Goal: Task Accomplishment & Management: Complete application form

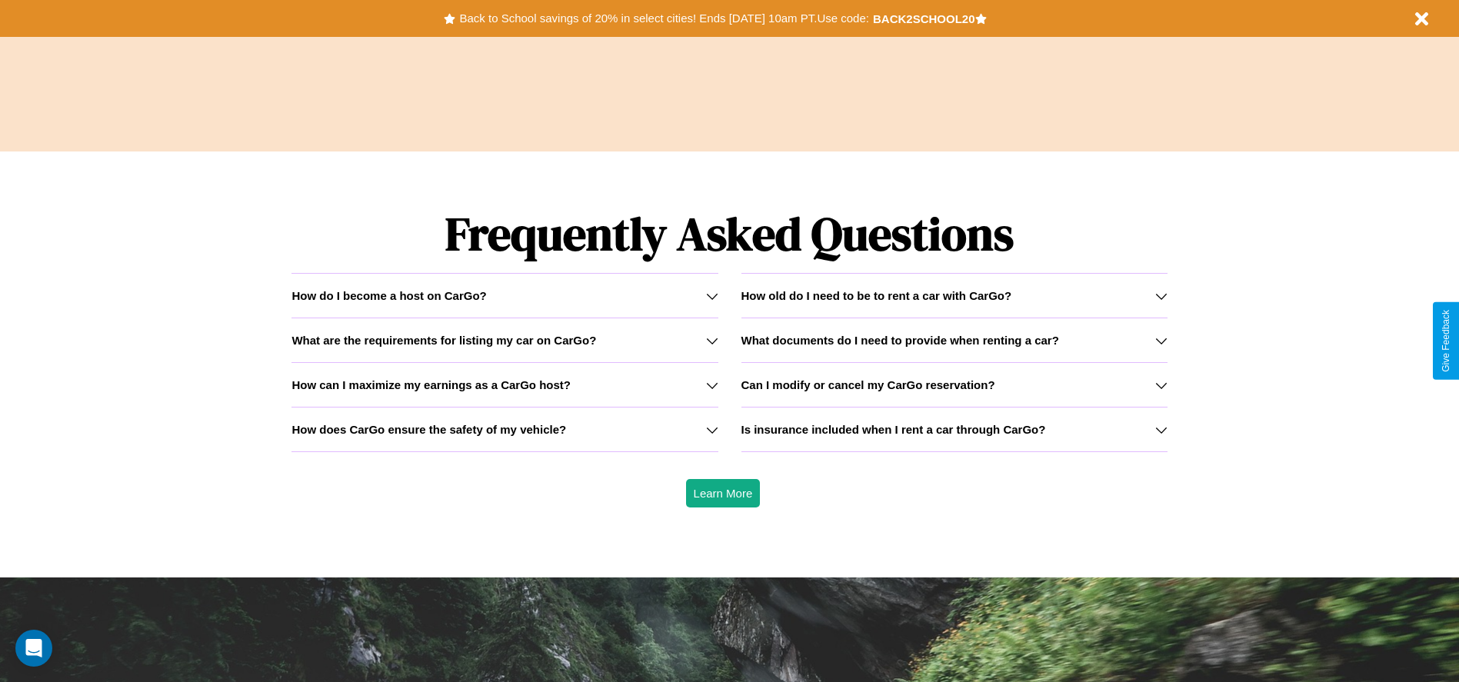
scroll to position [2207, 0]
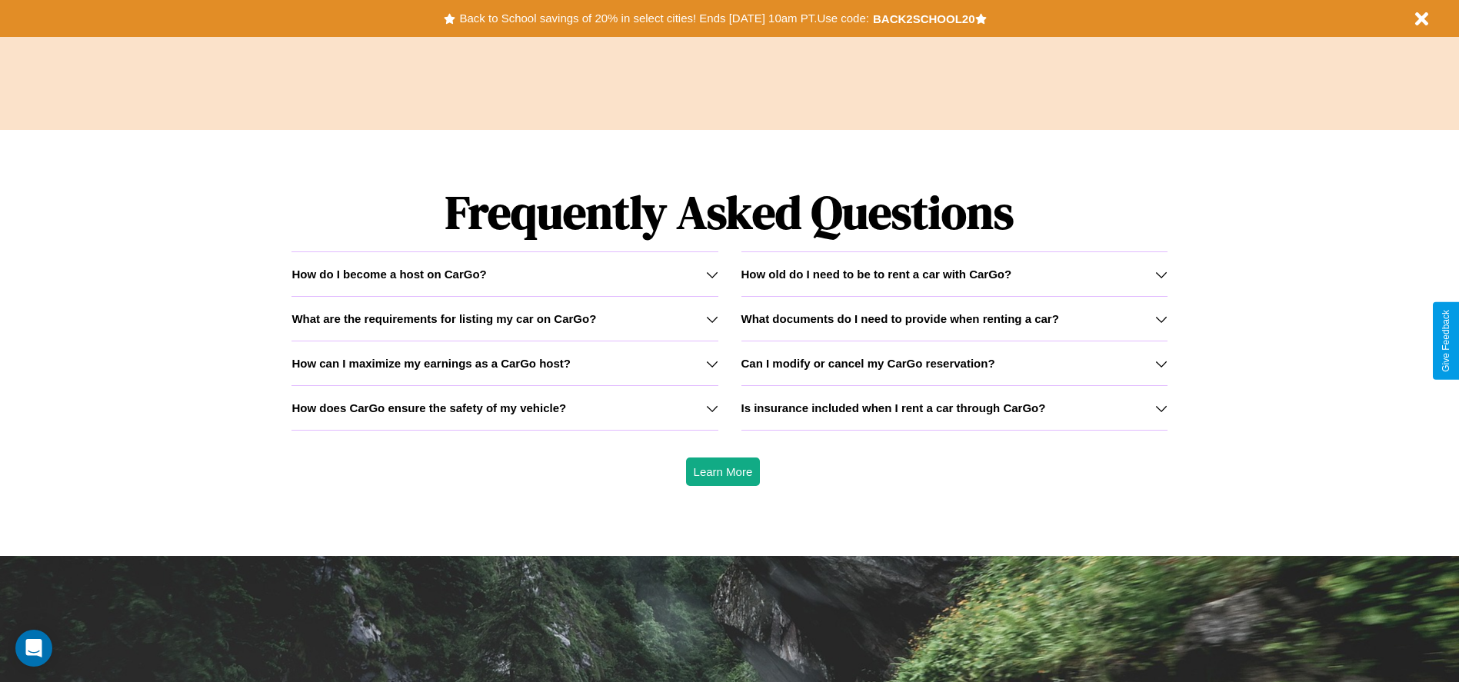
click at [505, 363] on h3 "How can I maximize my earnings as a CarGo host?" at bounding box center [431, 363] width 279 height 13
click at [505, 408] on h3 "How does CarGo ensure the safety of my vehicle?" at bounding box center [429, 408] width 275 height 13
click at [505, 363] on h3 "How can I maximize my earnings as a CarGo host?" at bounding box center [431, 363] width 279 height 13
click at [954, 408] on h3 "Is insurance included when I rent a car through CarGo?" at bounding box center [894, 408] width 305 height 13
click at [505, 363] on h3 "How can I maximize my earnings as a CarGo host?" at bounding box center [431, 363] width 279 height 13
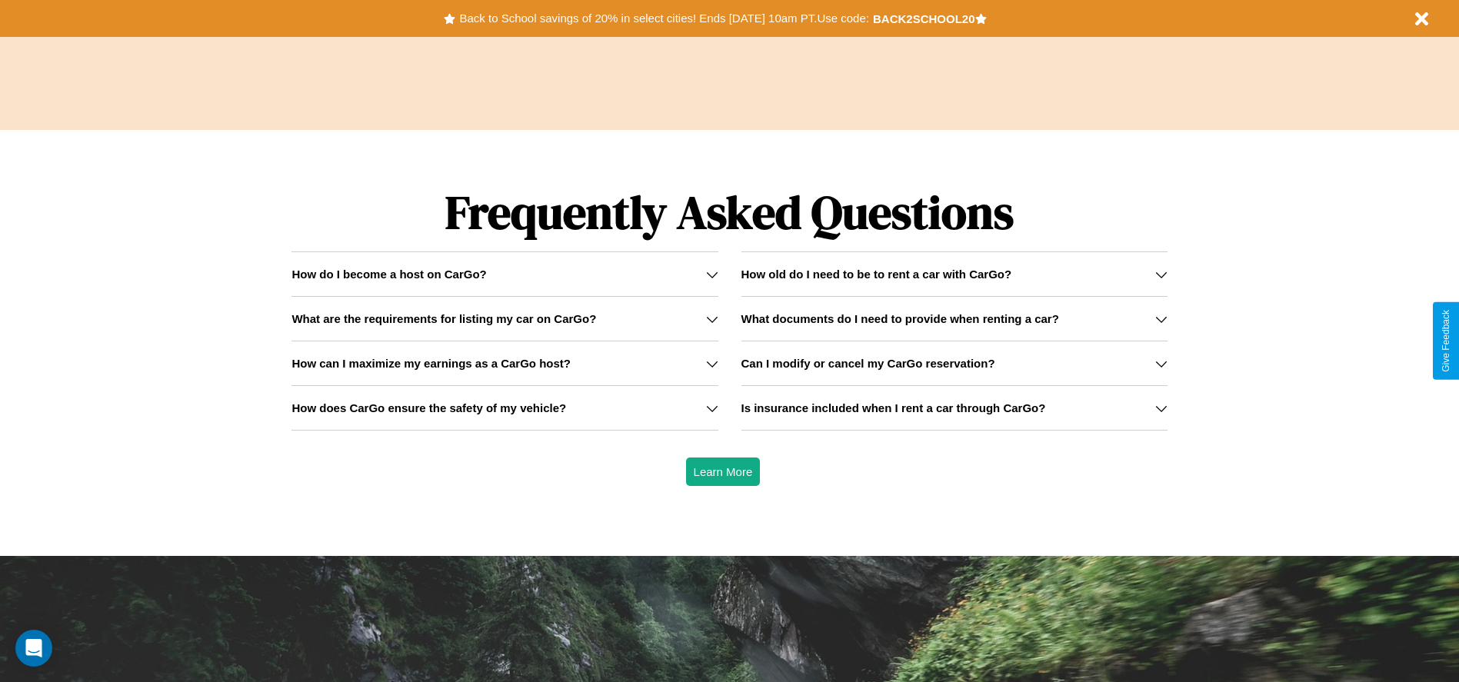
click at [1161, 274] on icon at bounding box center [1161, 274] width 12 height 12
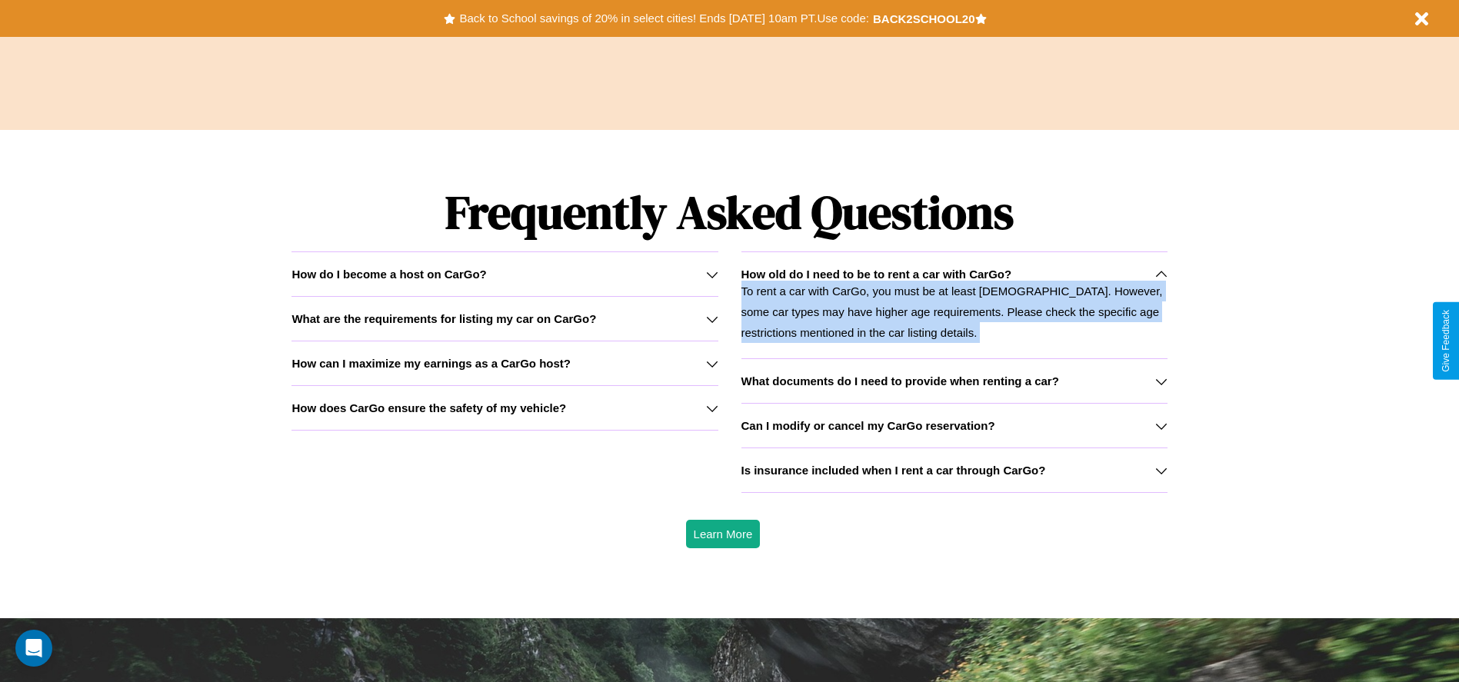
click at [954, 305] on p "To rent a car with CarGo, you must be at least 21 years old. However, some car …" at bounding box center [955, 312] width 426 height 62
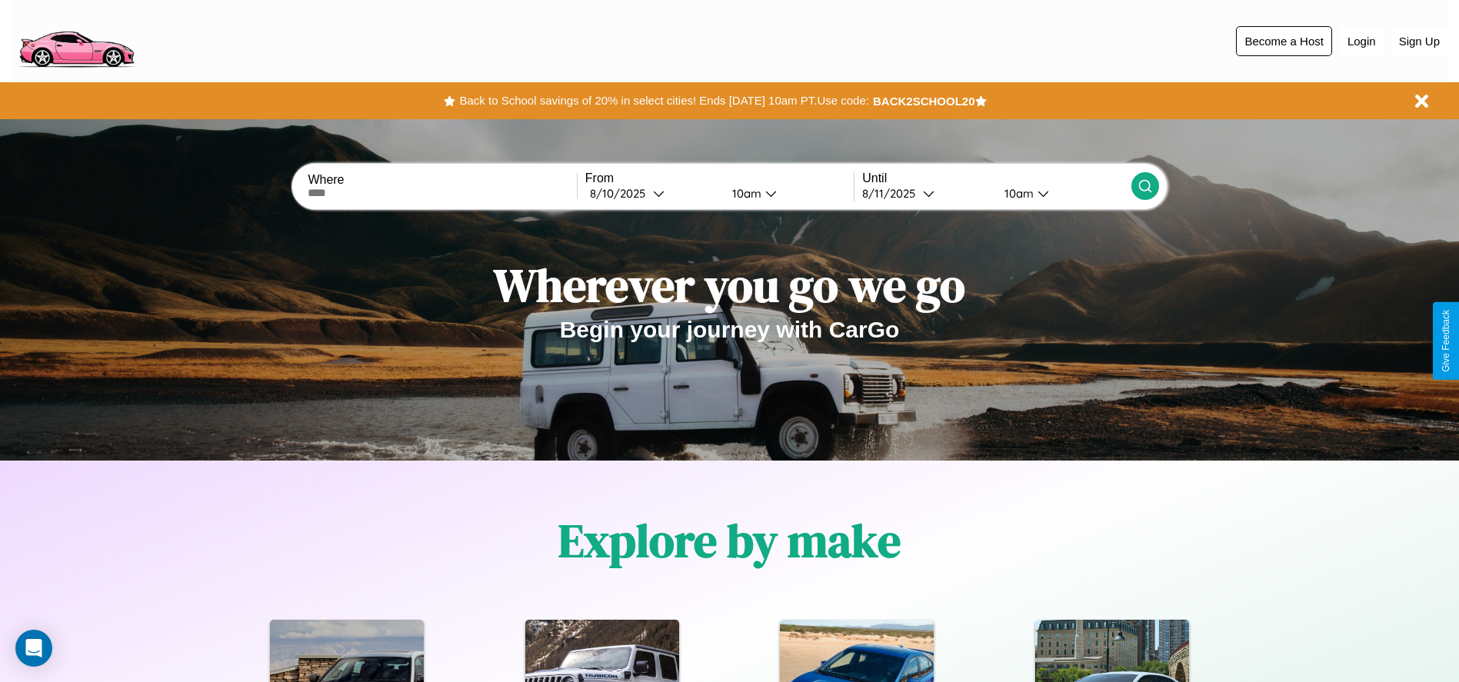
click at [1284, 41] on button "Become a Host" at bounding box center [1284, 41] width 96 height 30
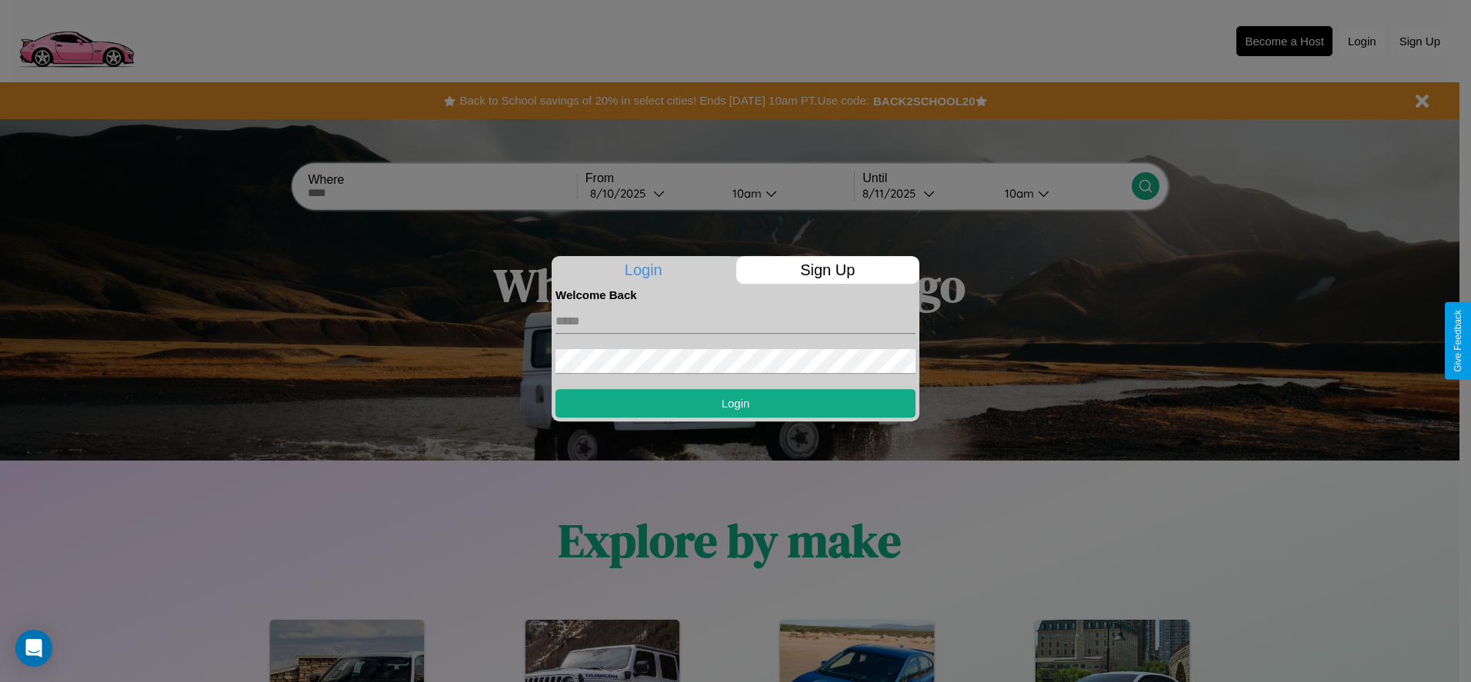
click at [827, 270] on p "Sign Up" at bounding box center [828, 270] width 184 height 28
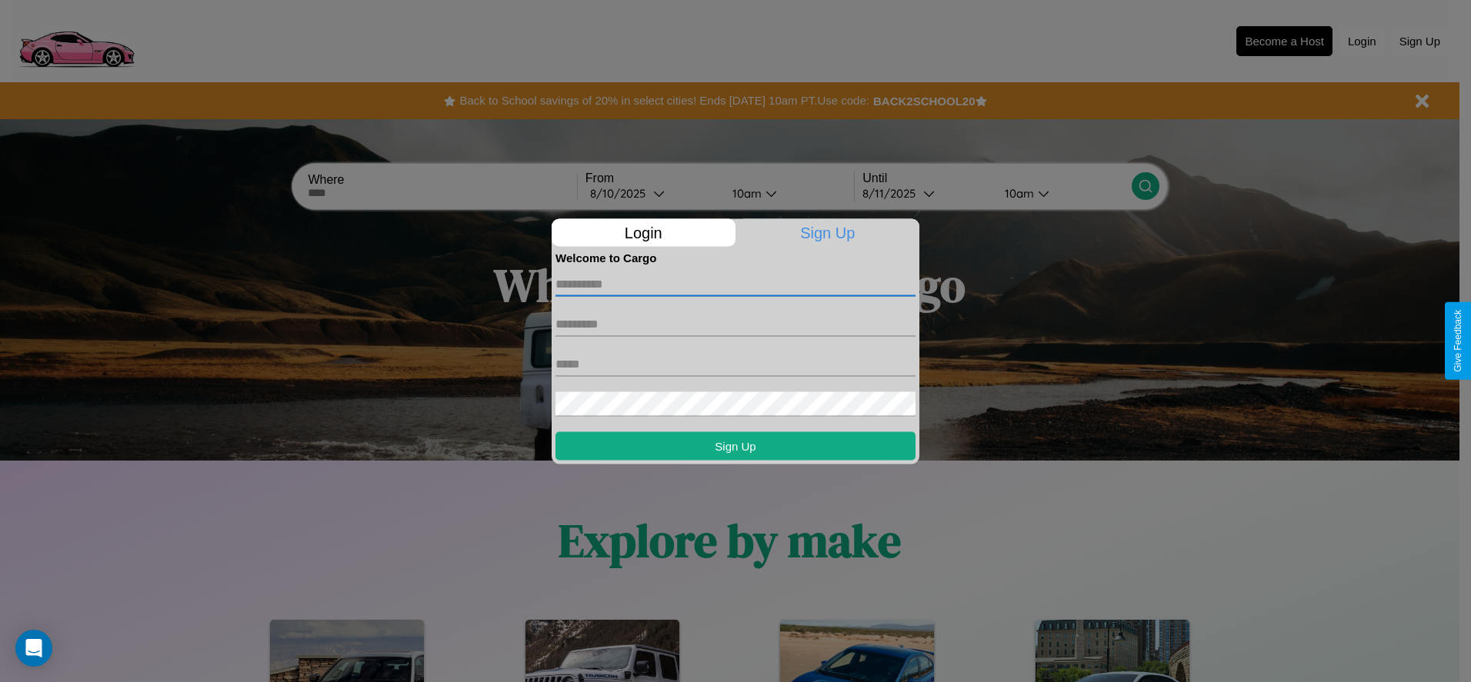
click at [735, 284] on input "text" at bounding box center [735, 284] width 360 height 25
type input "****"
click at [735, 324] on input "text" at bounding box center [735, 324] width 360 height 25
type input "*****"
click at [735, 364] on input "text" at bounding box center [735, 364] width 360 height 25
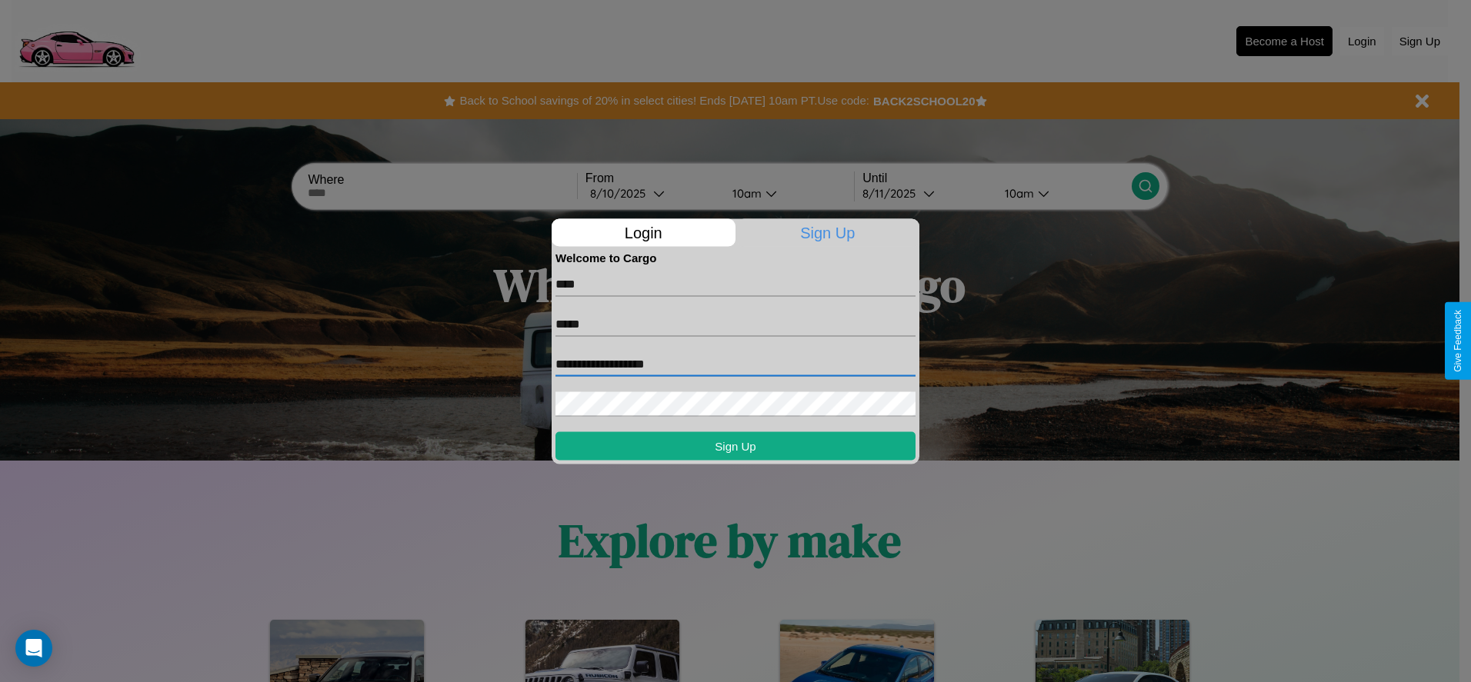
type input "**********"
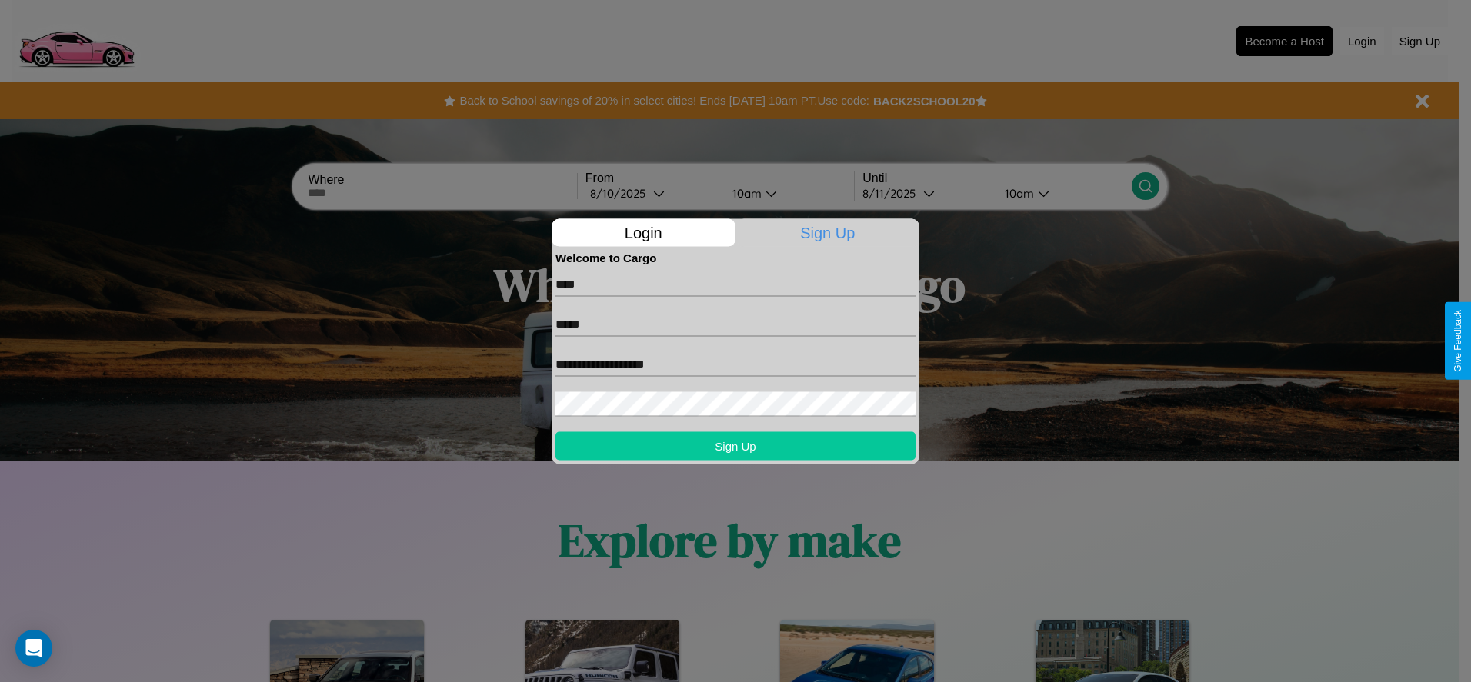
click at [735, 445] on button "Sign Up" at bounding box center [735, 446] width 360 height 28
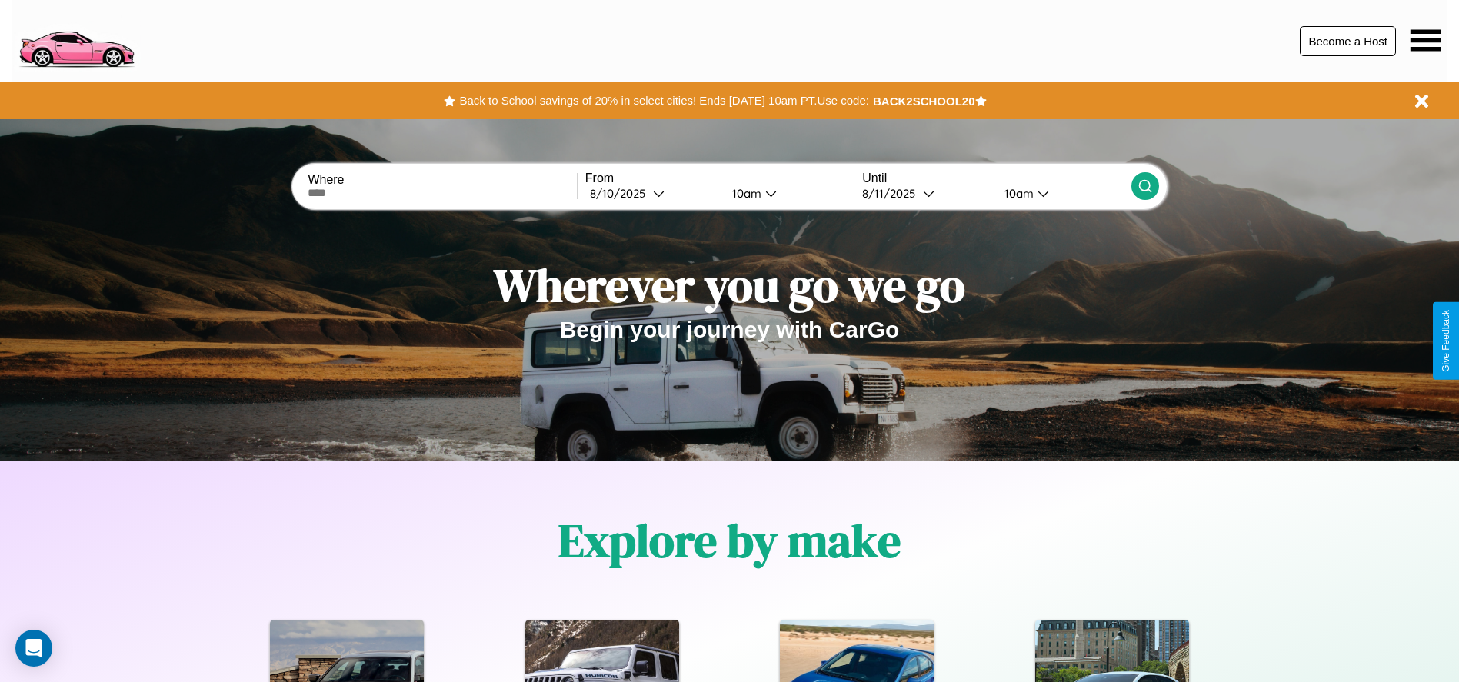
click at [1348, 41] on button "Become a Host" at bounding box center [1348, 41] width 96 height 30
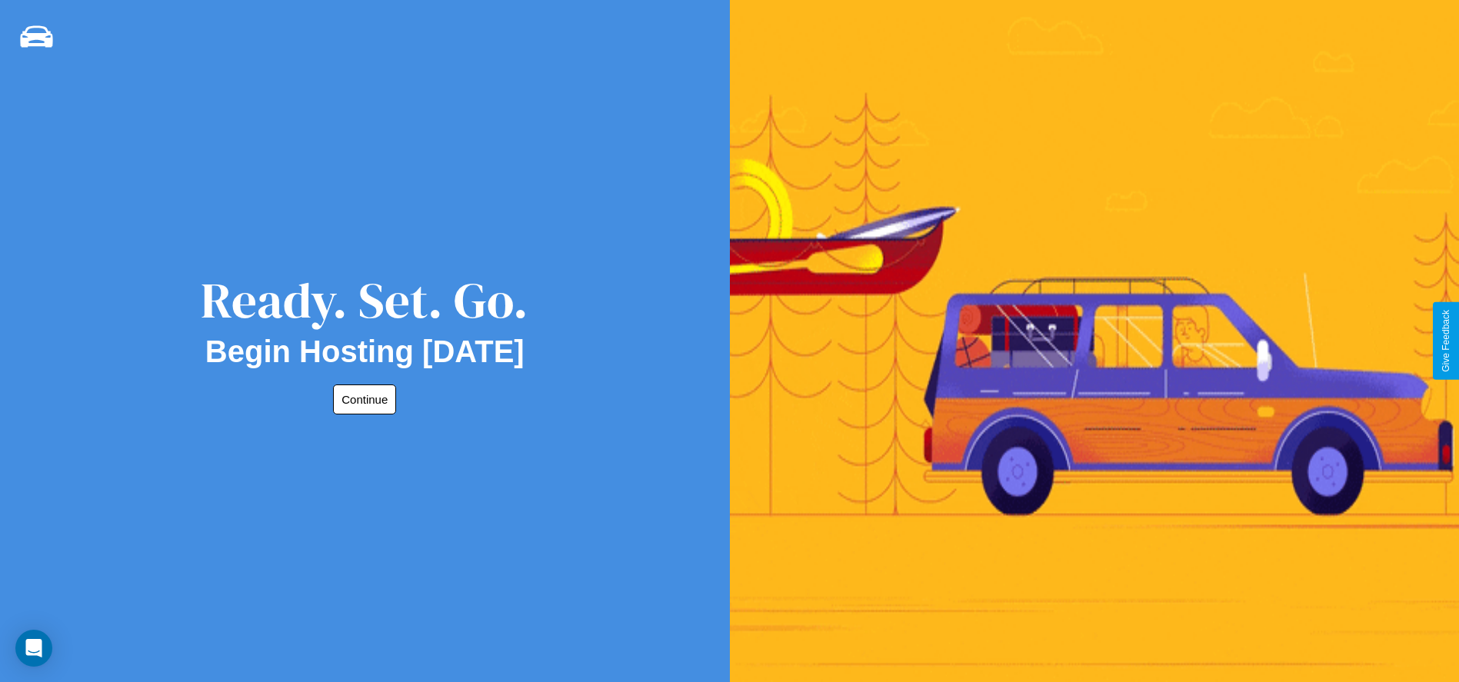
click at [362, 399] on button "Continue" at bounding box center [364, 400] width 63 height 30
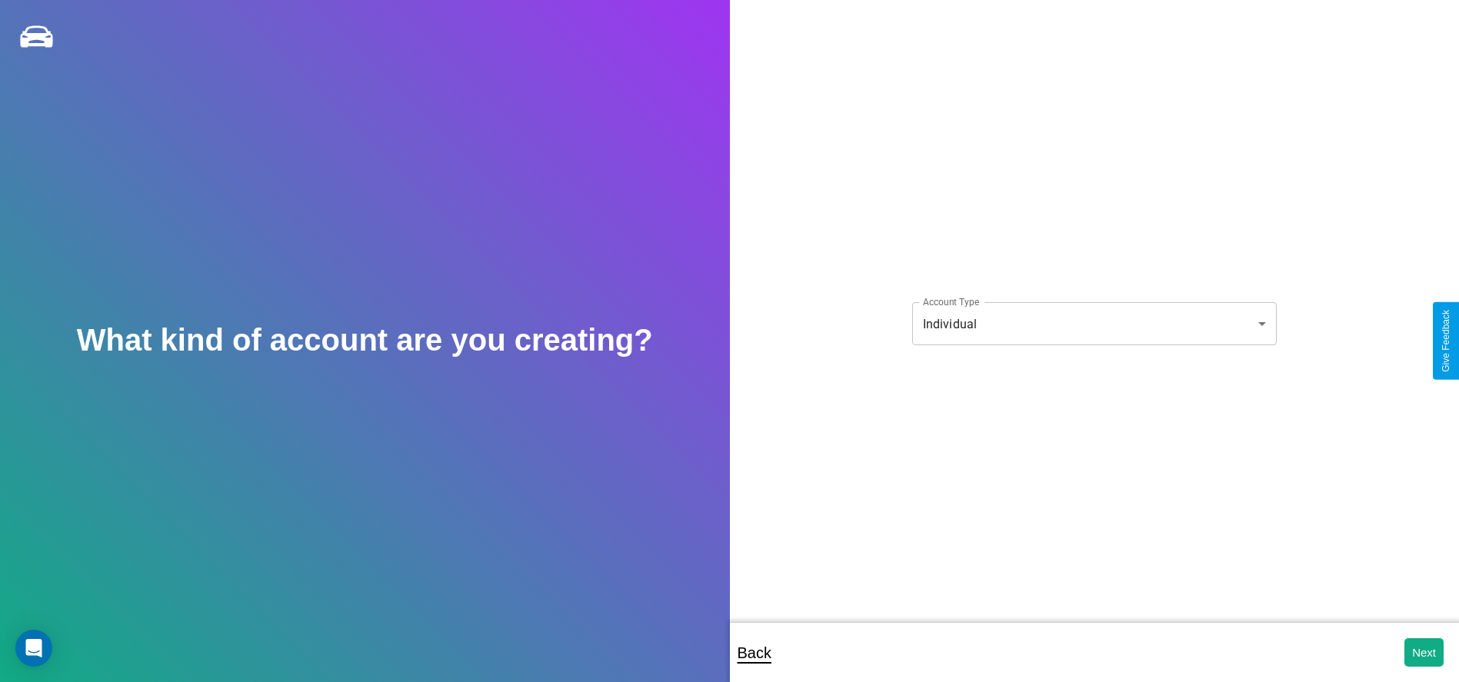
click at [1094, 324] on body "**********" at bounding box center [729, 351] width 1459 height 703
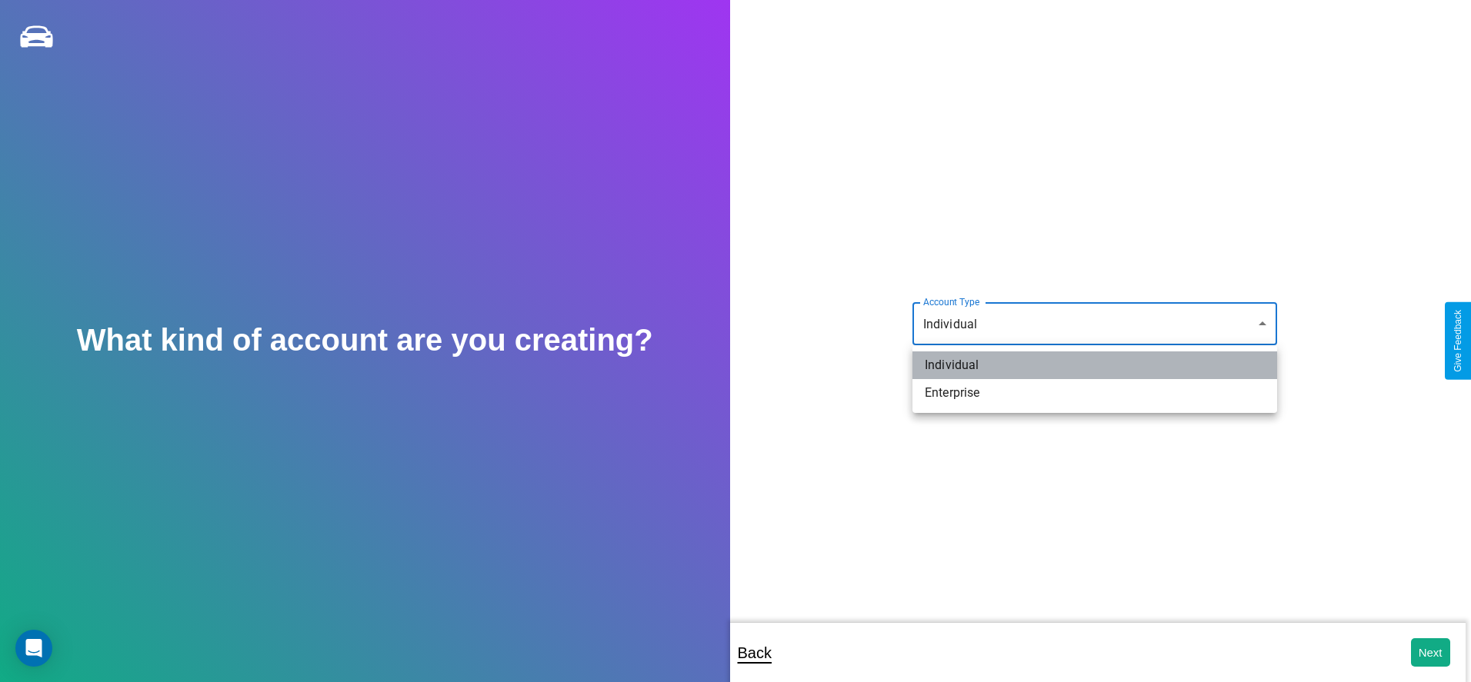
click at [1095, 365] on li "Individual" at bounding box center [1094, 366] width 365 height 28
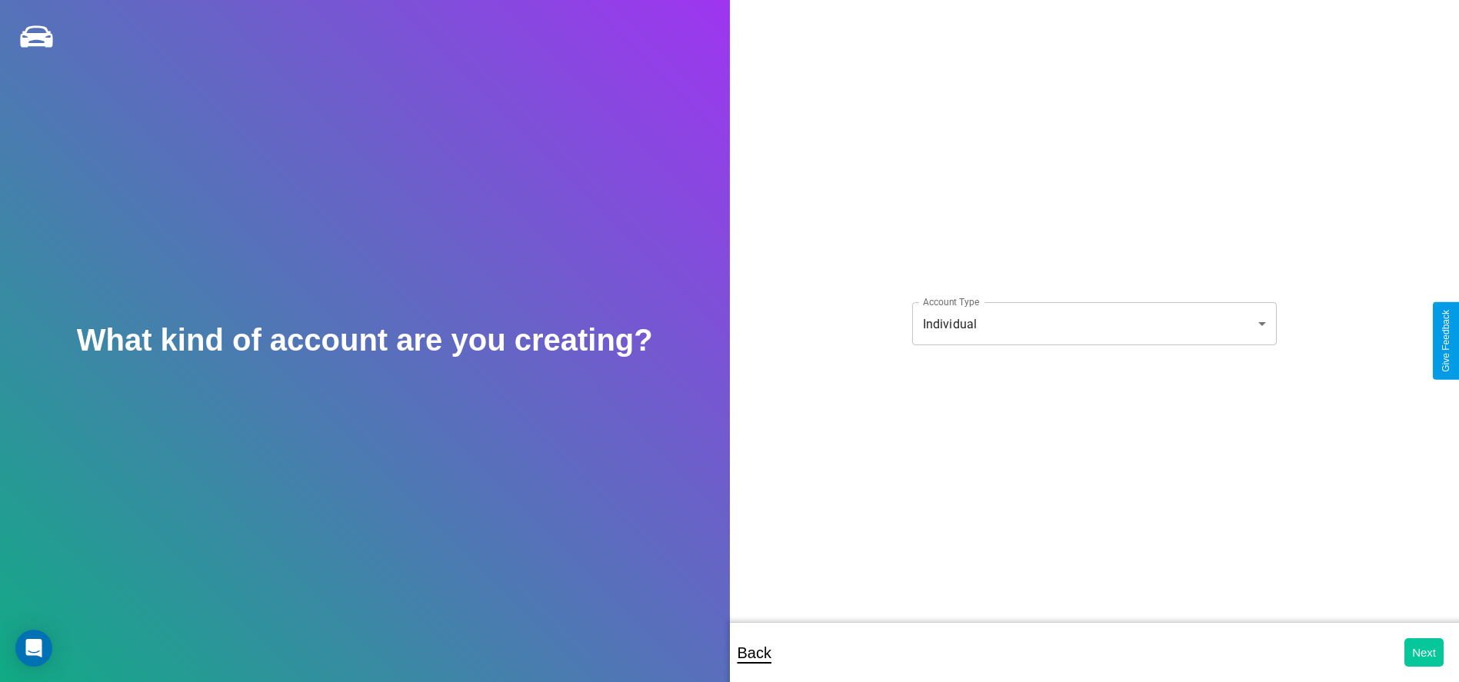
click at [1424, 652] on button "Next" at bounding box center [1424, 652] width 39 height 28
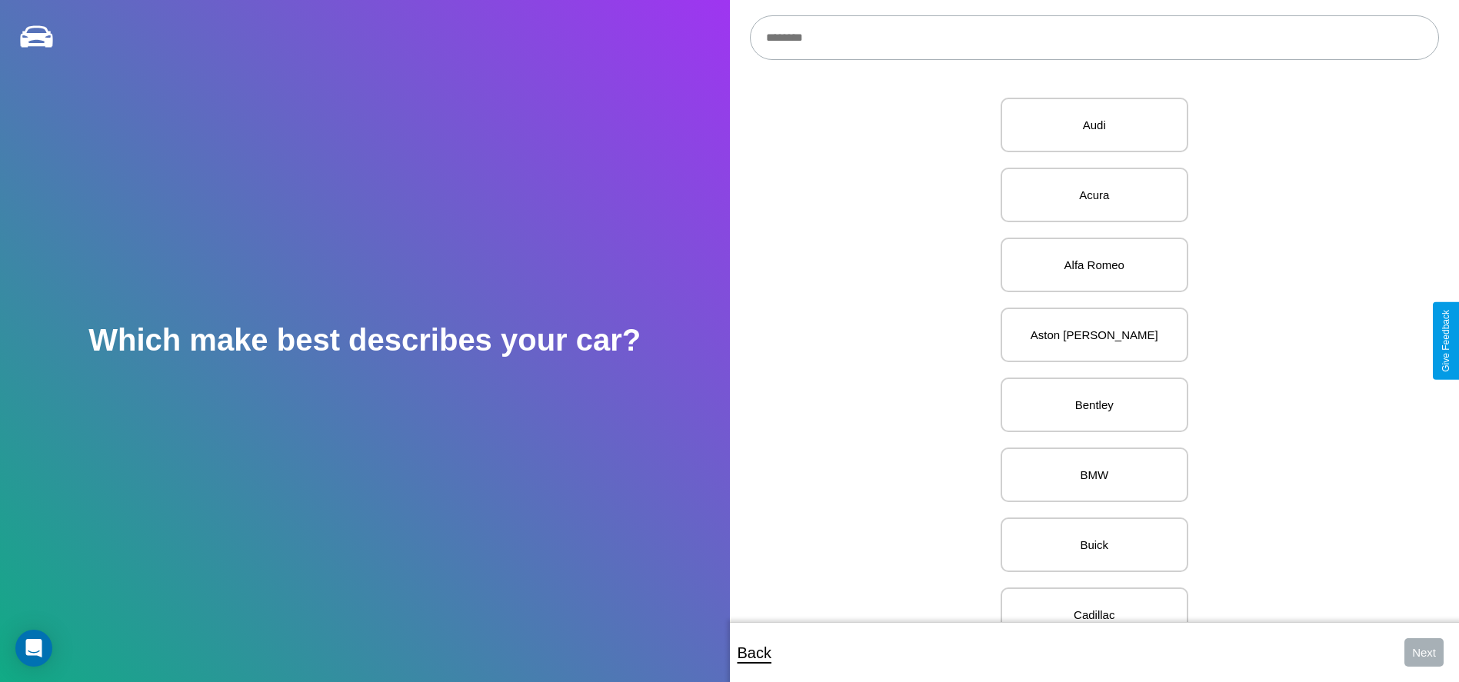
click at [1094, 38] on input "text" at bounding box center [1094, 37] width 689 height 45
type input "*********"
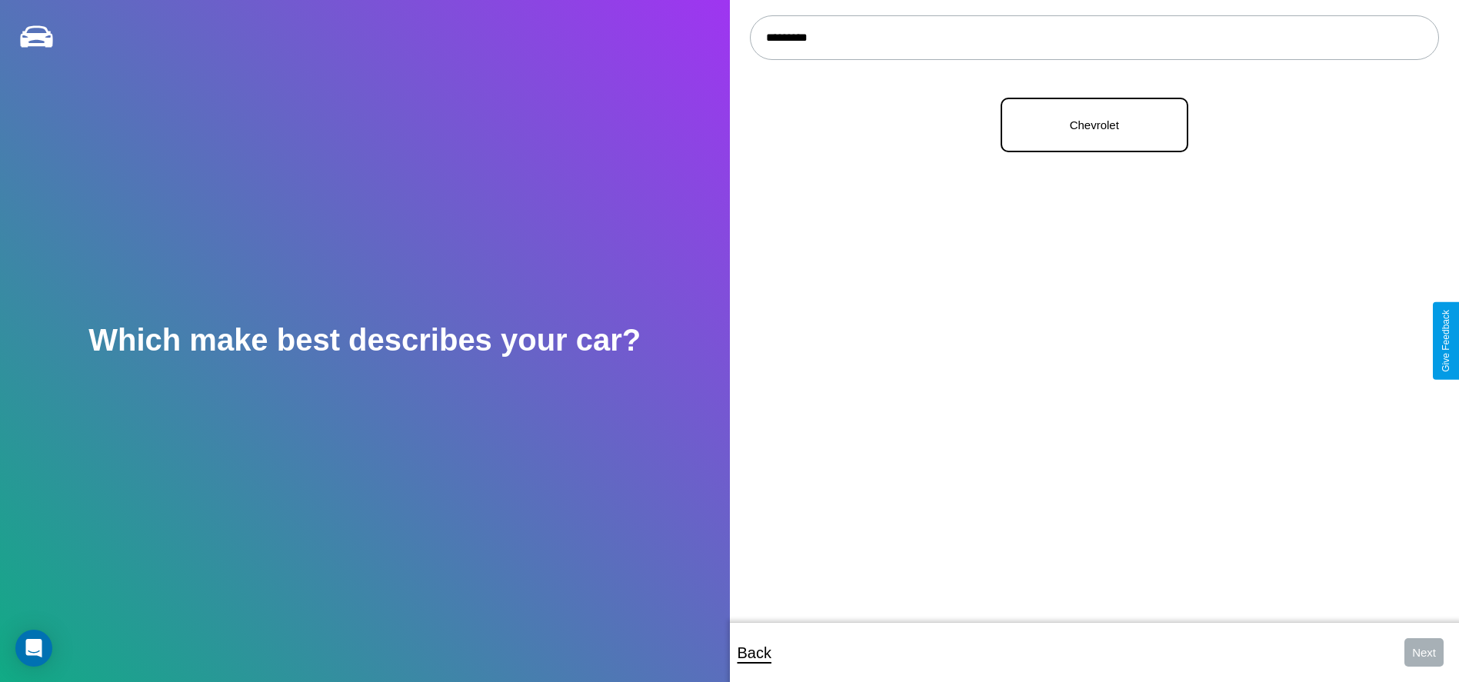
click at [1089, 125] on p "Chevrolet" at bounding box center [1095, 125] width 154 height 21
click at [1424, 652] on button "Next" at bounding box center [1424, 652] width 39 height 28
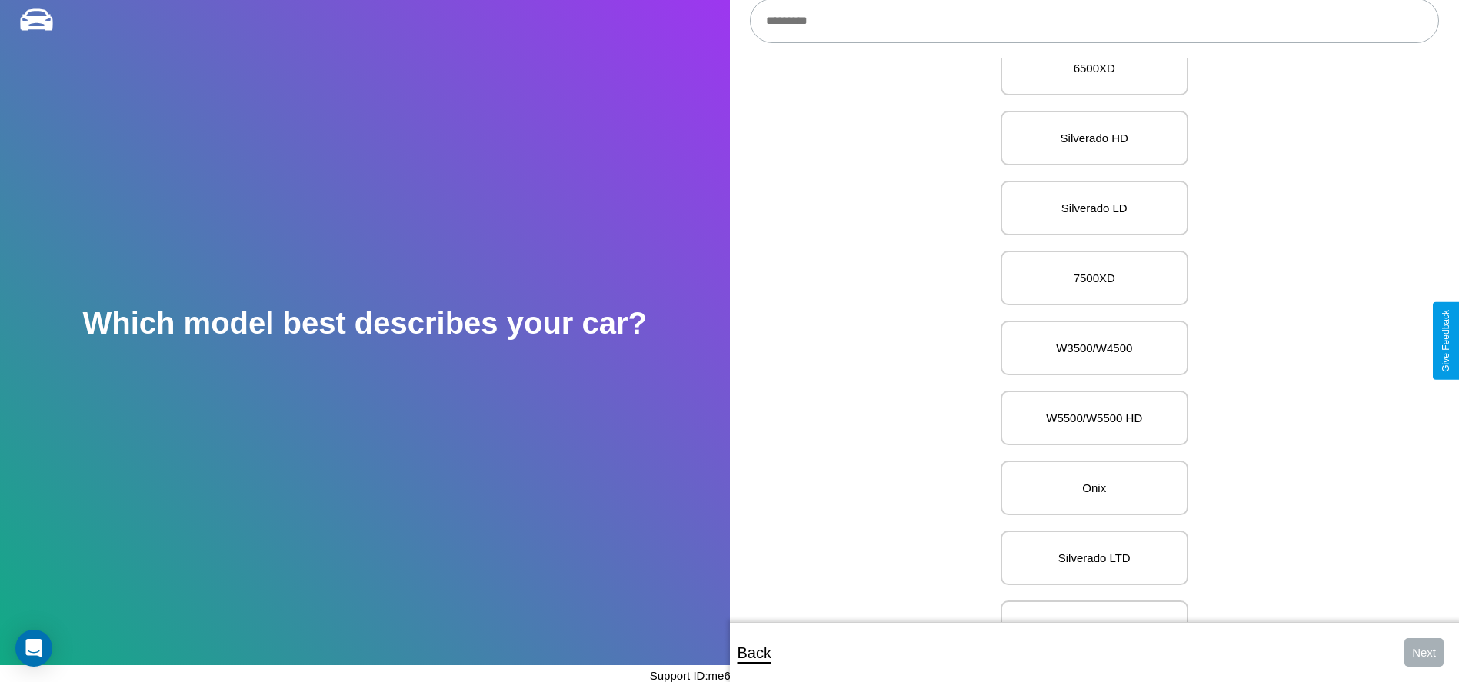
scroll to position [7419, 0]
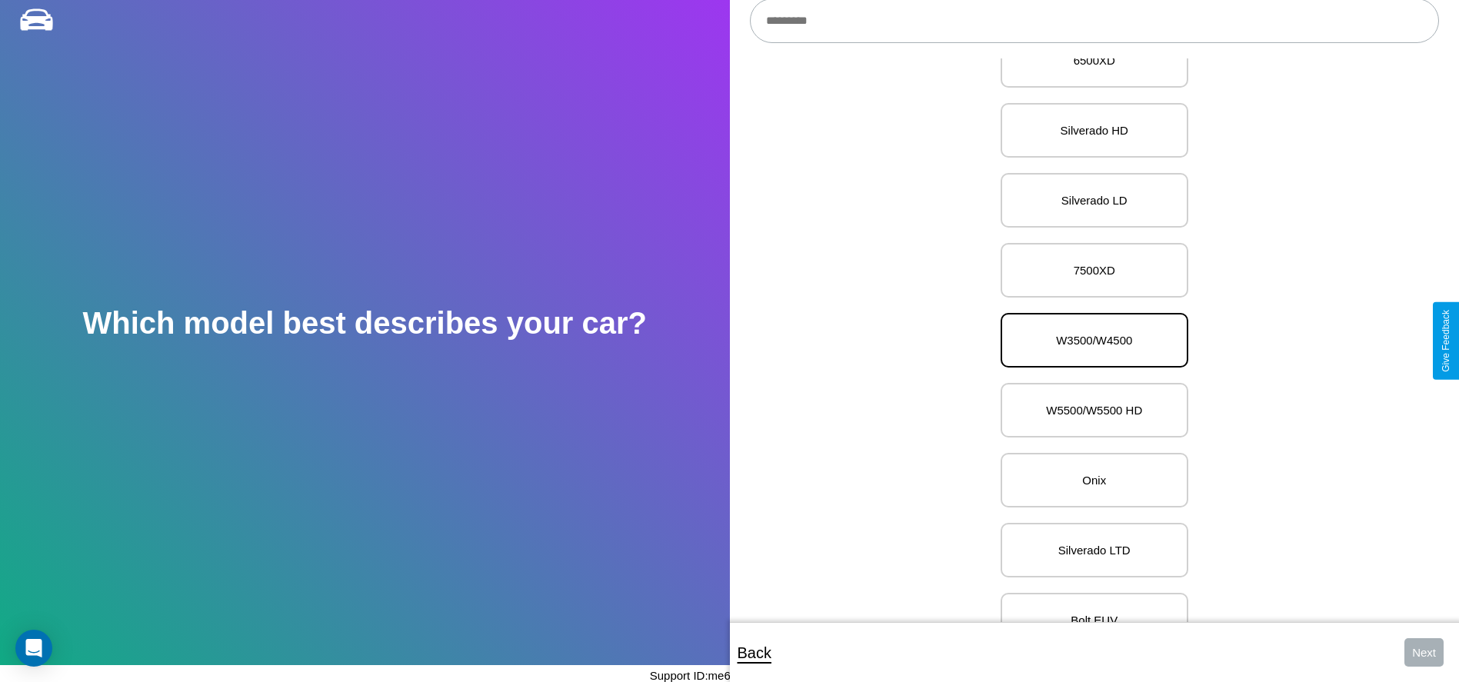
click at [1089, 341] on p "W3500/W4500" at bounding box center [1095, 340] width 154 height 21
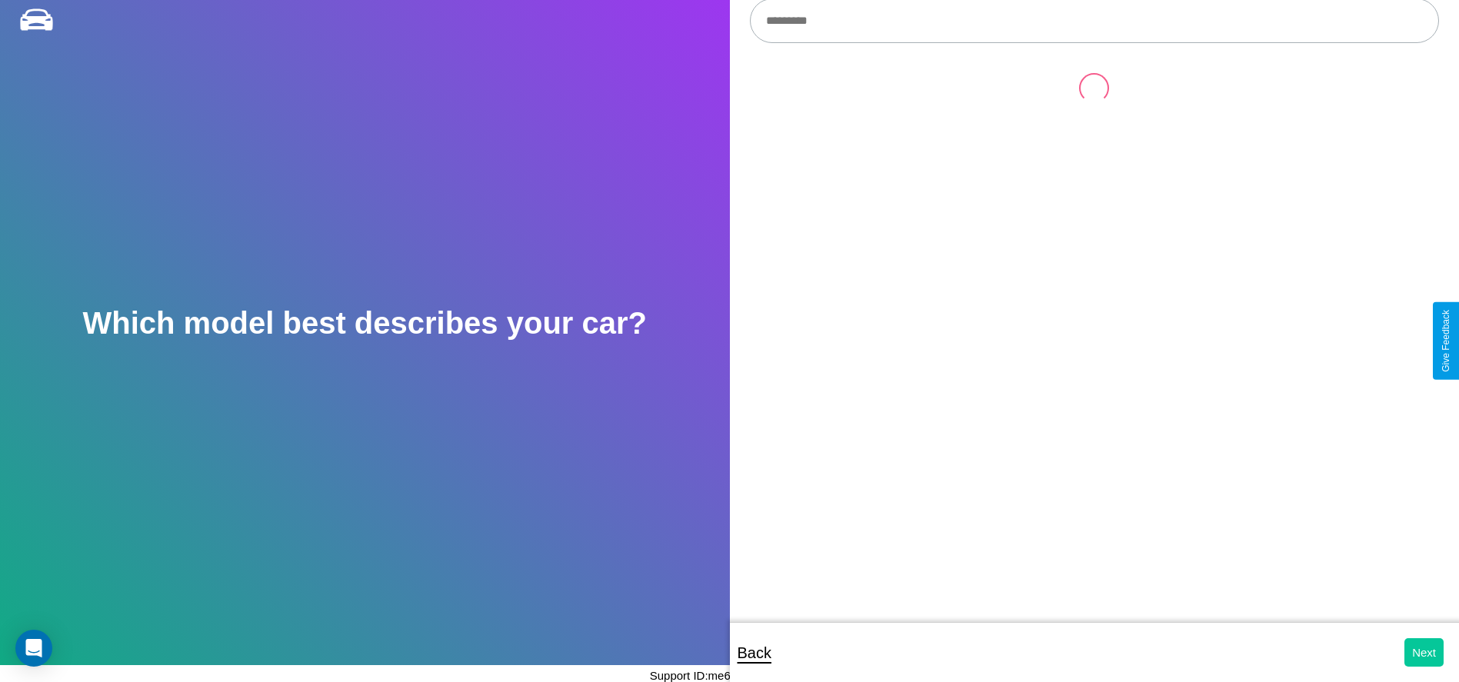
scroll to position [0, 0]
click at [1424, 652] on button "Next" at bounding box center [1424, 652] width 39 height 28
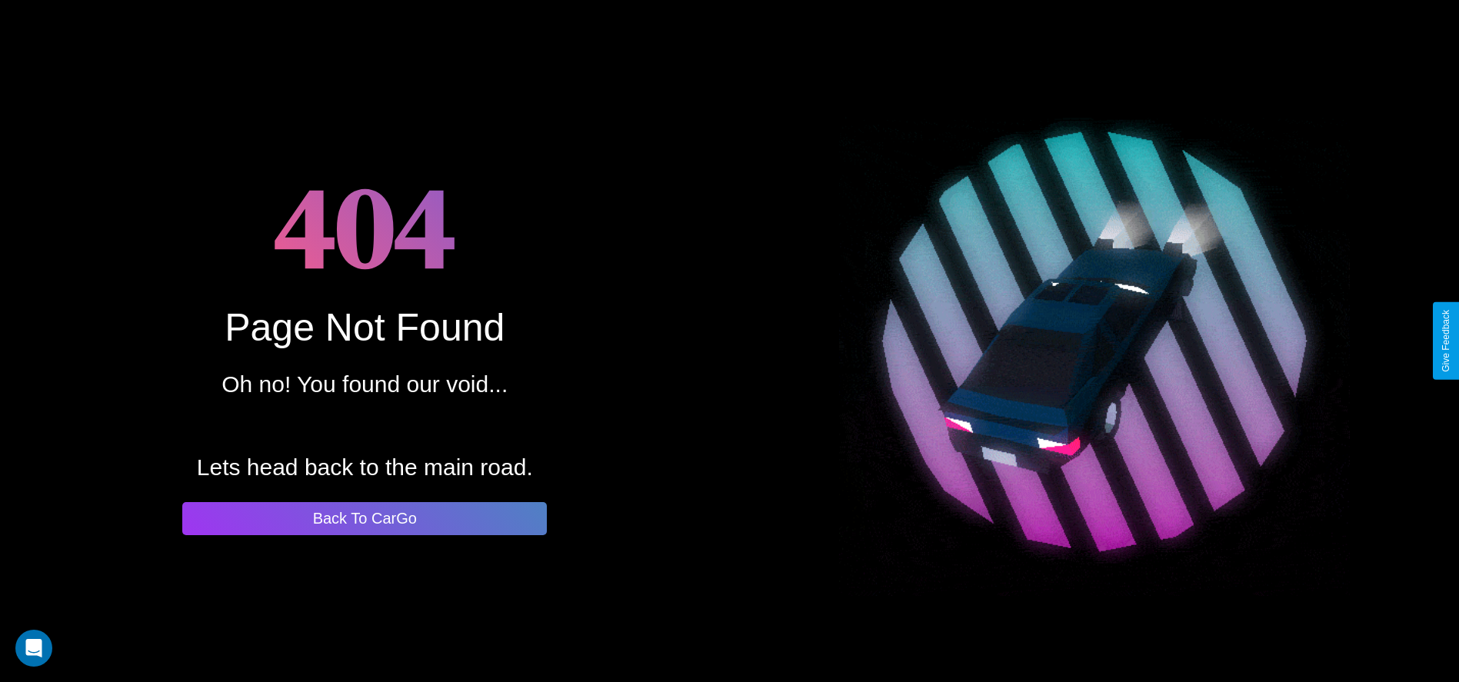
click at [365, 518] on button "Back To CarGo" at bounding box center [364, 518] width 365 height 33
